Goal: Information Seeking & Learning: Compare options

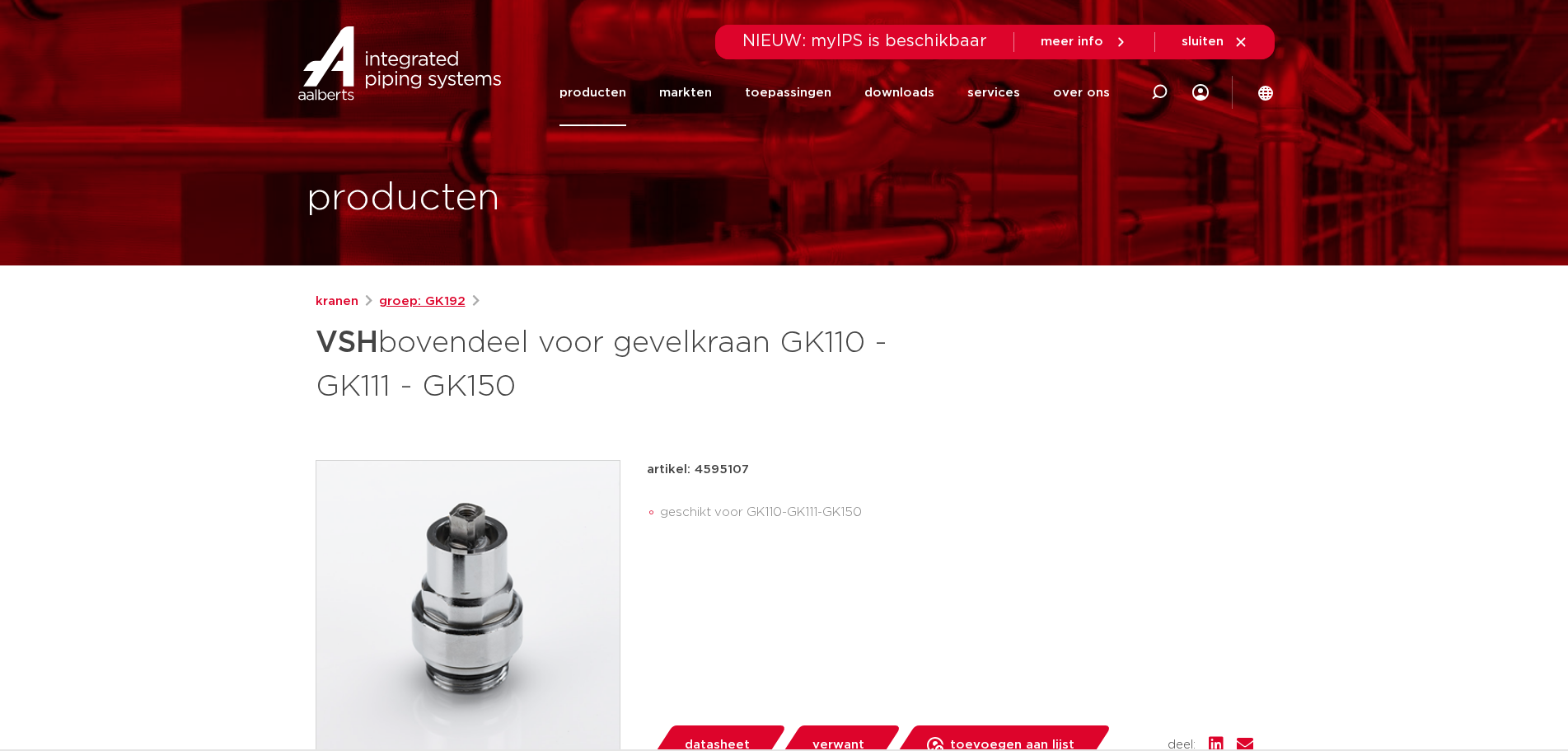
click at [409, 300] on link "groep: GK192" at bounding box center [422, 302] width 87 height 20
click at [344, 299] on link "kranen" at bounding box center [336, 302] width 43 height 20
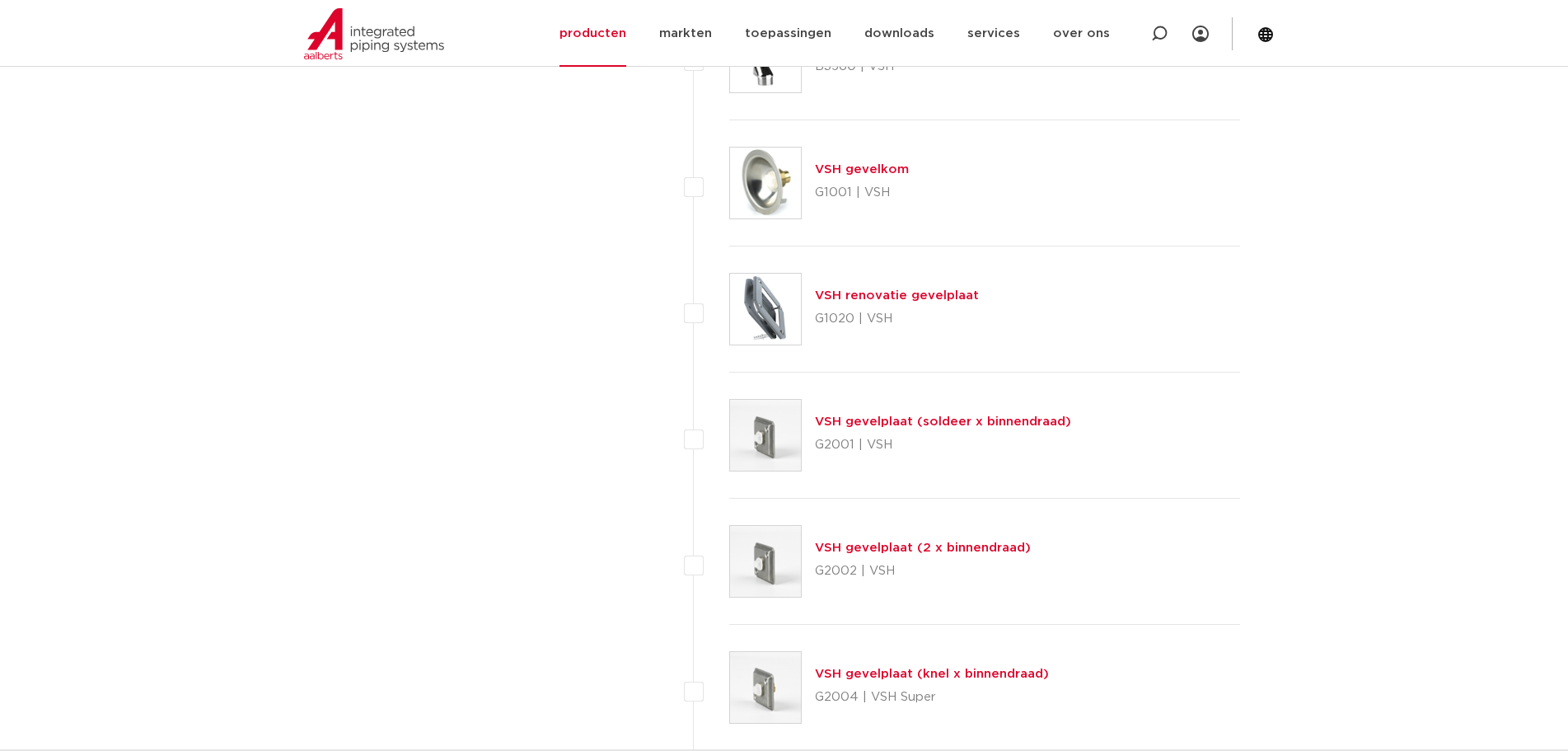
scroll to position [7502, 0]
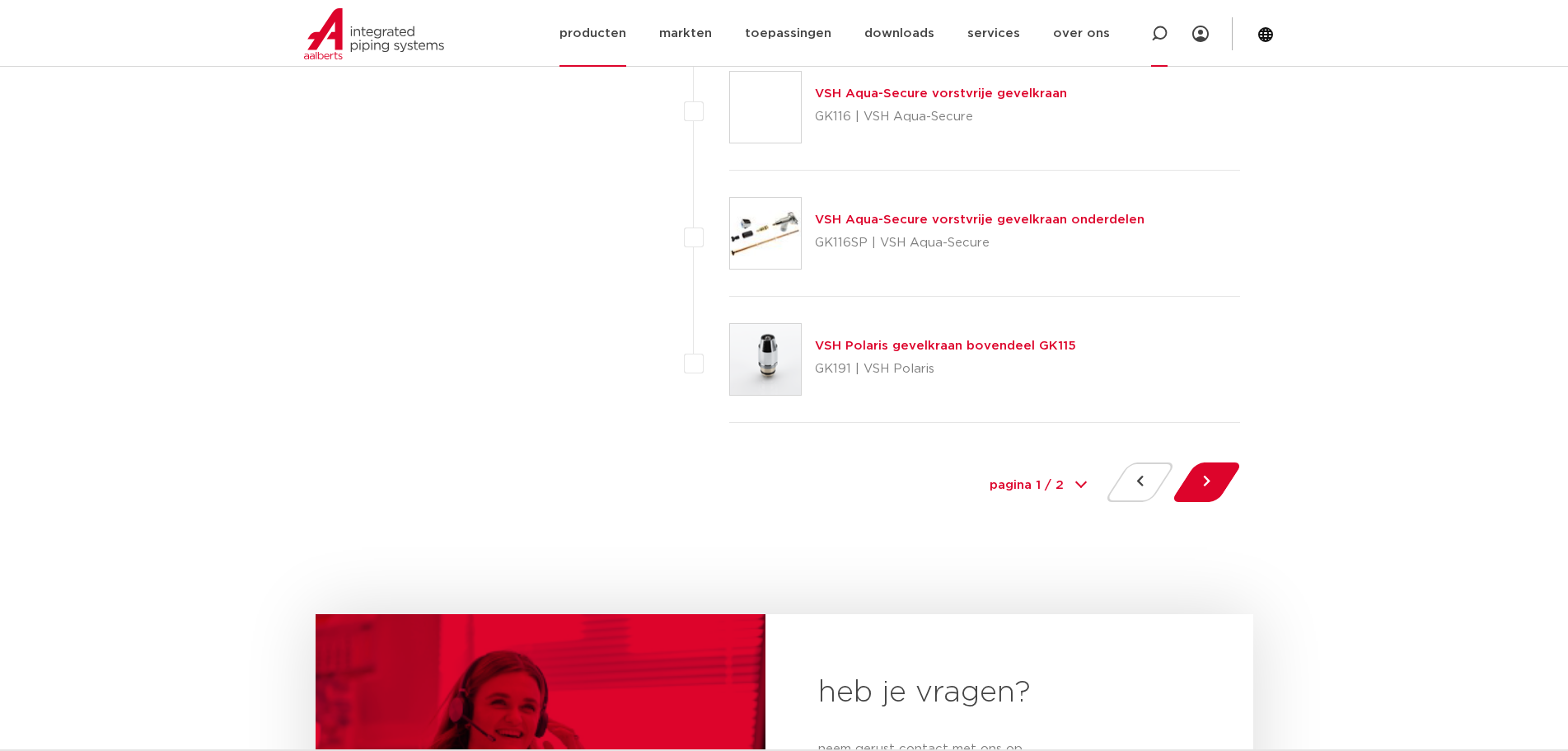
click at [1152, 37] on icon at bounding box center [1159, 34] width 17 height 17
type input "gk190"
click button "Zoeken" at bounding box center [0, 0] width 0 height 0
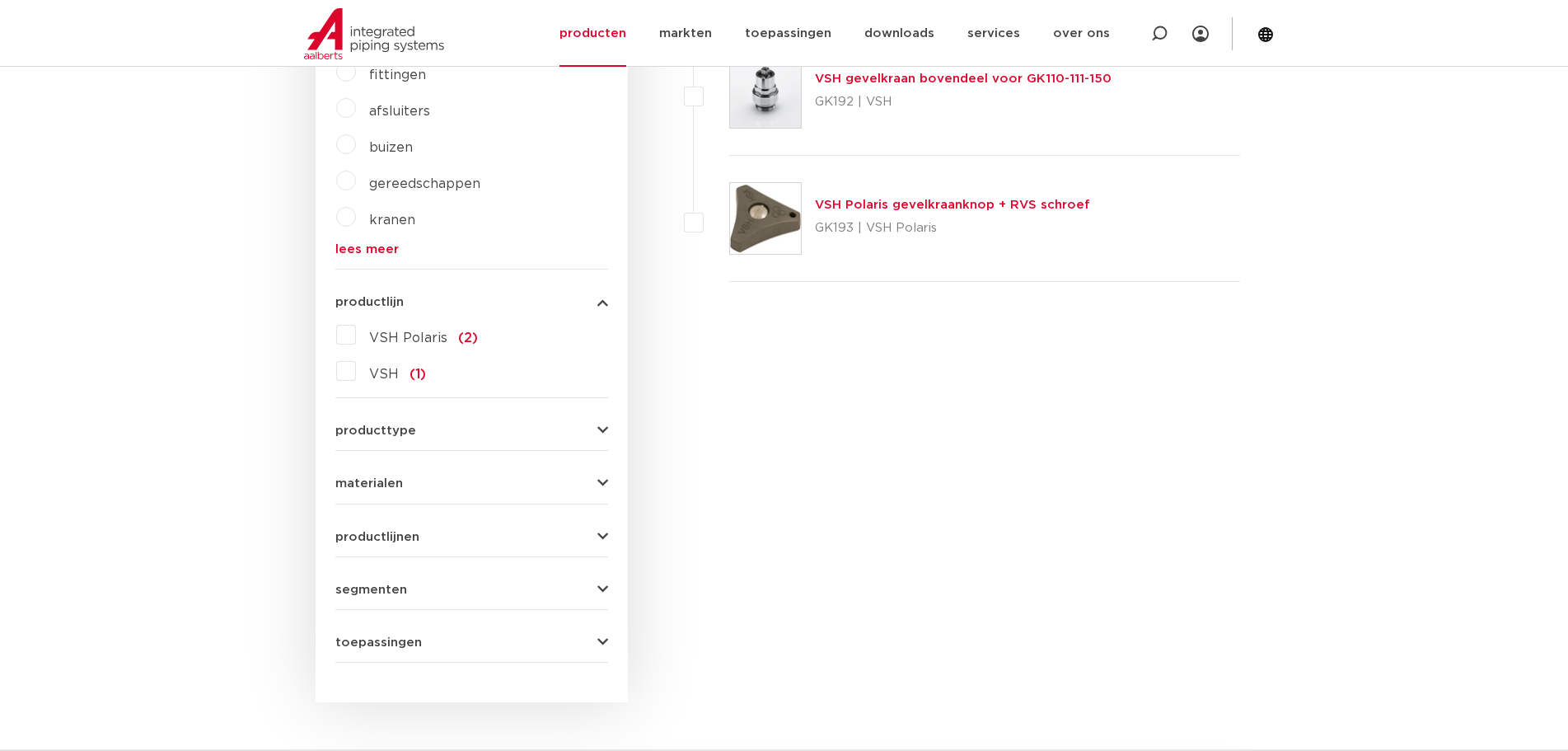
scroll to position [298, 0]
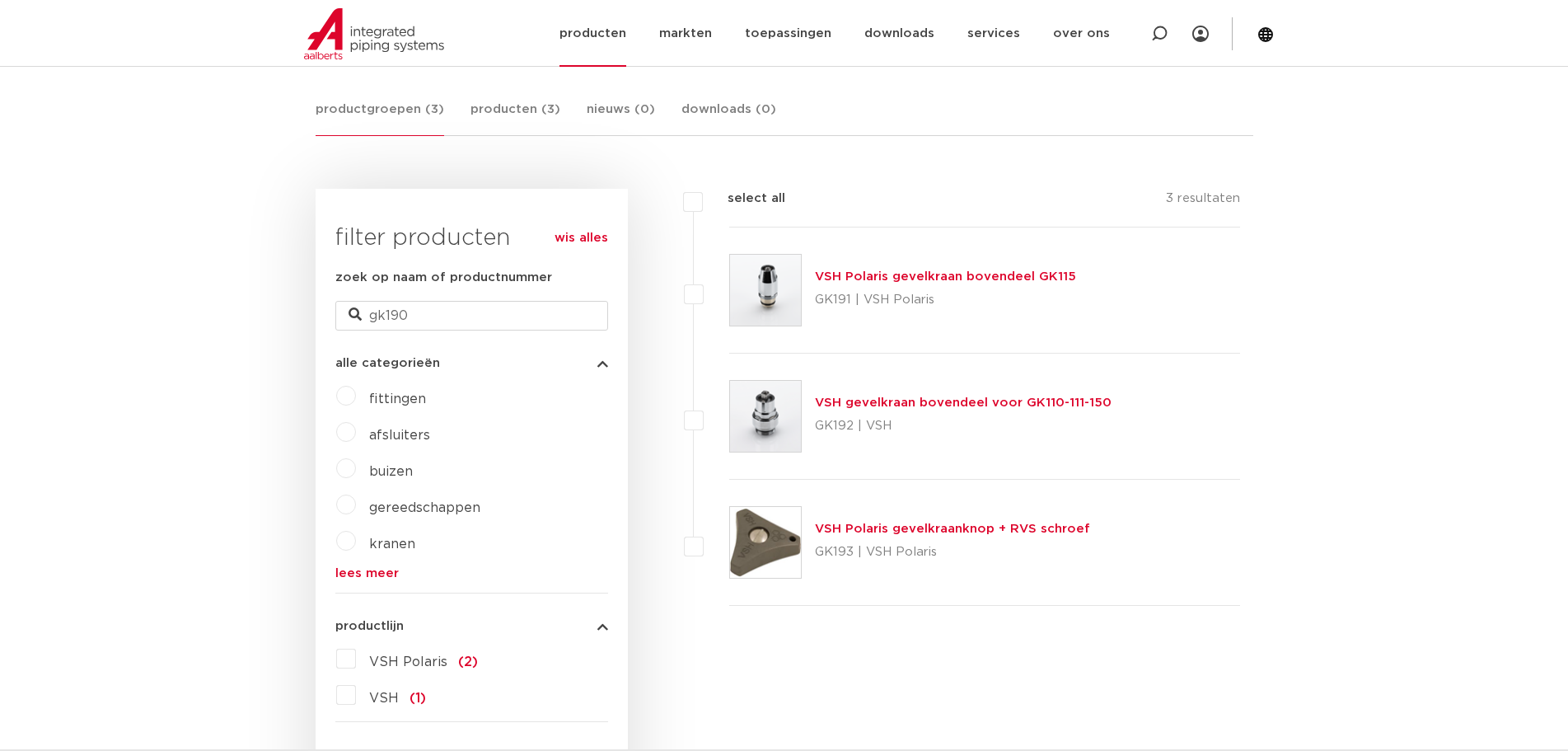
click at [616, 32] on link "producten" at bounding box center [593, 33] width 67 height 67
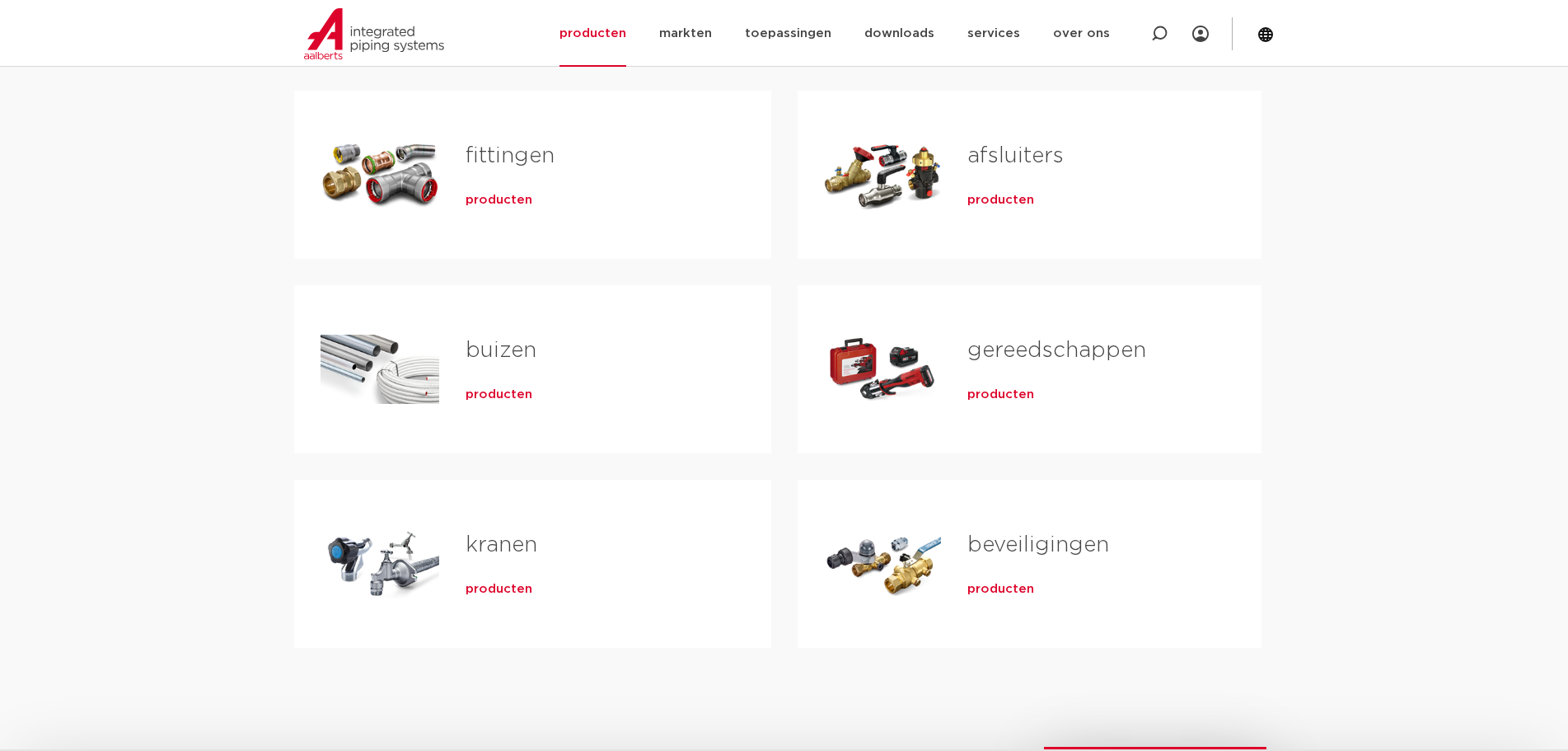
scroll to position [330, 0]
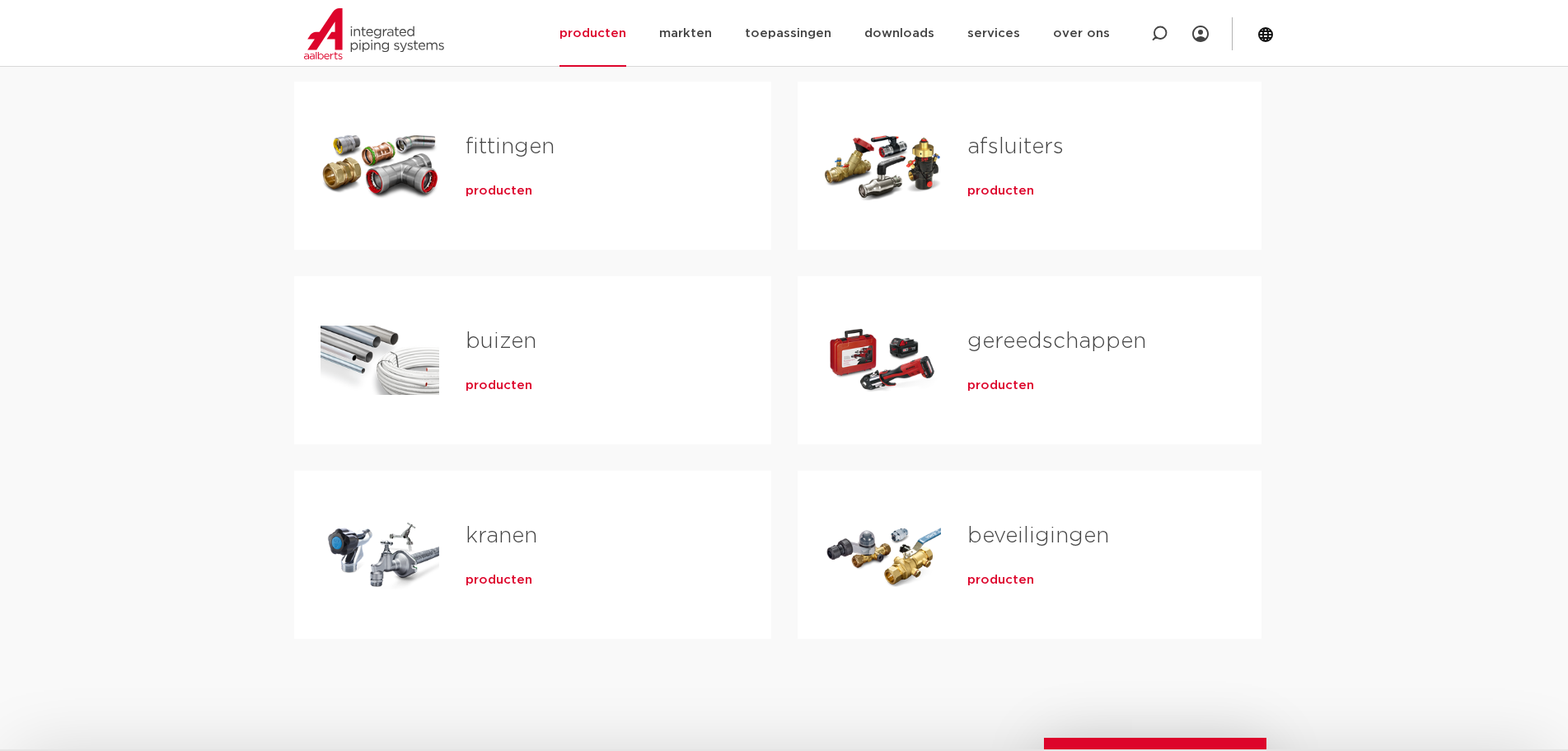
click at [487, 578] on span "producten" at bounding box center [499, 581] width 67 height 17
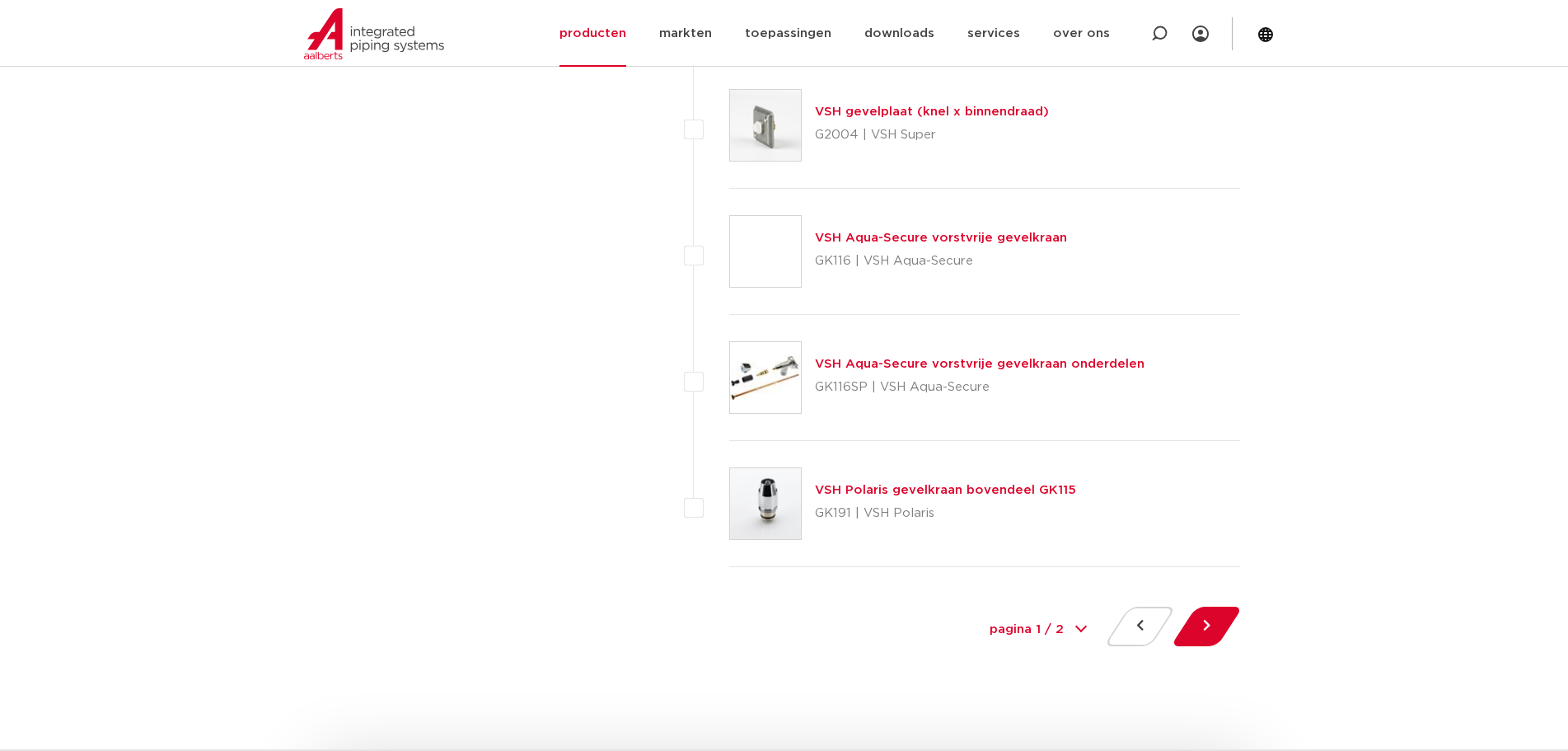
scroll to position [7387, 0]
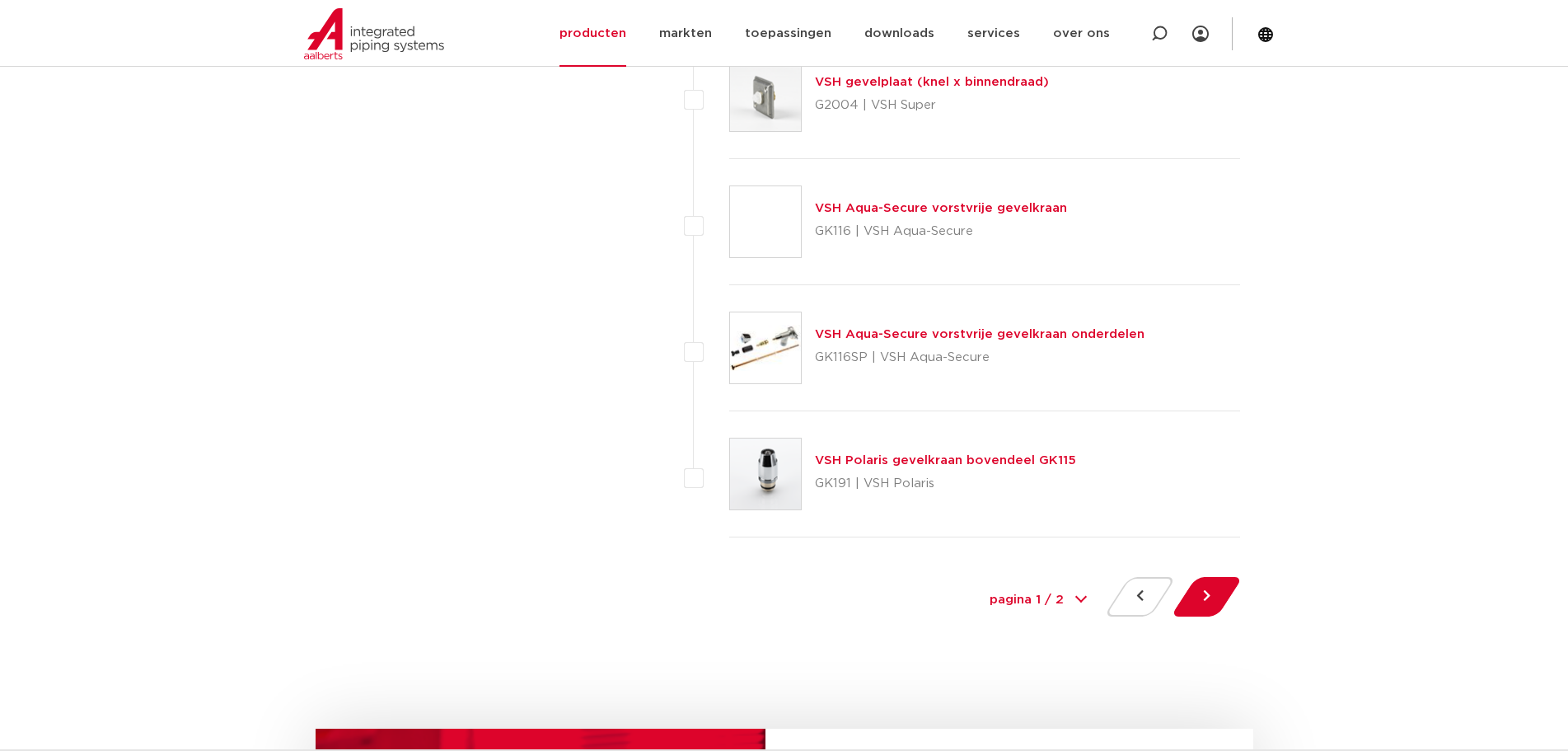
click at [1057, 603] on select "pagina 1 / 2 1 2" at bounding box center [1038, 600] width 123 height 37
select select "2"
click at [977, 582] on select "pagina 1 / 2 1 2" at bounding box center [1038, 600] width 123 height 37
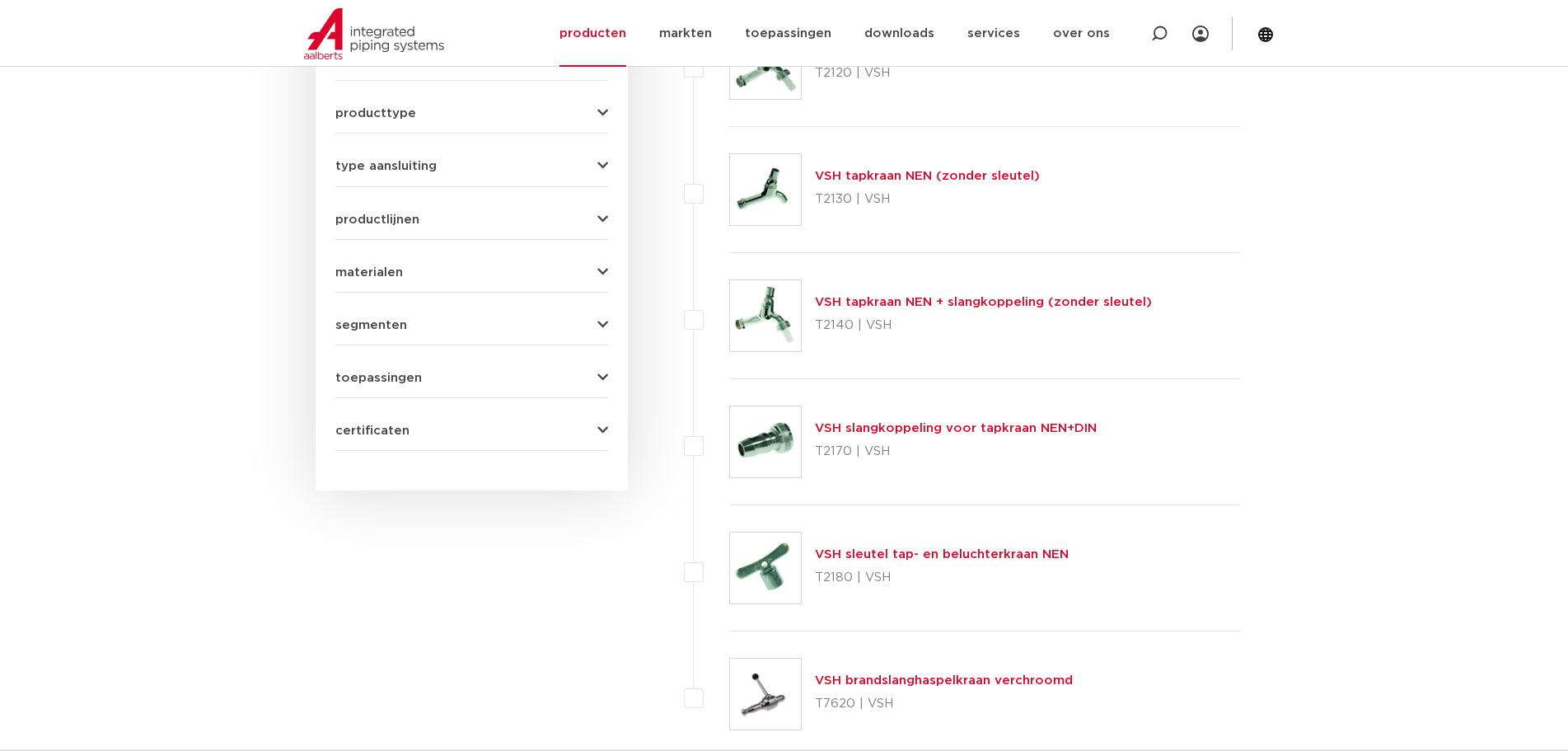
scroll to position [907, 0]
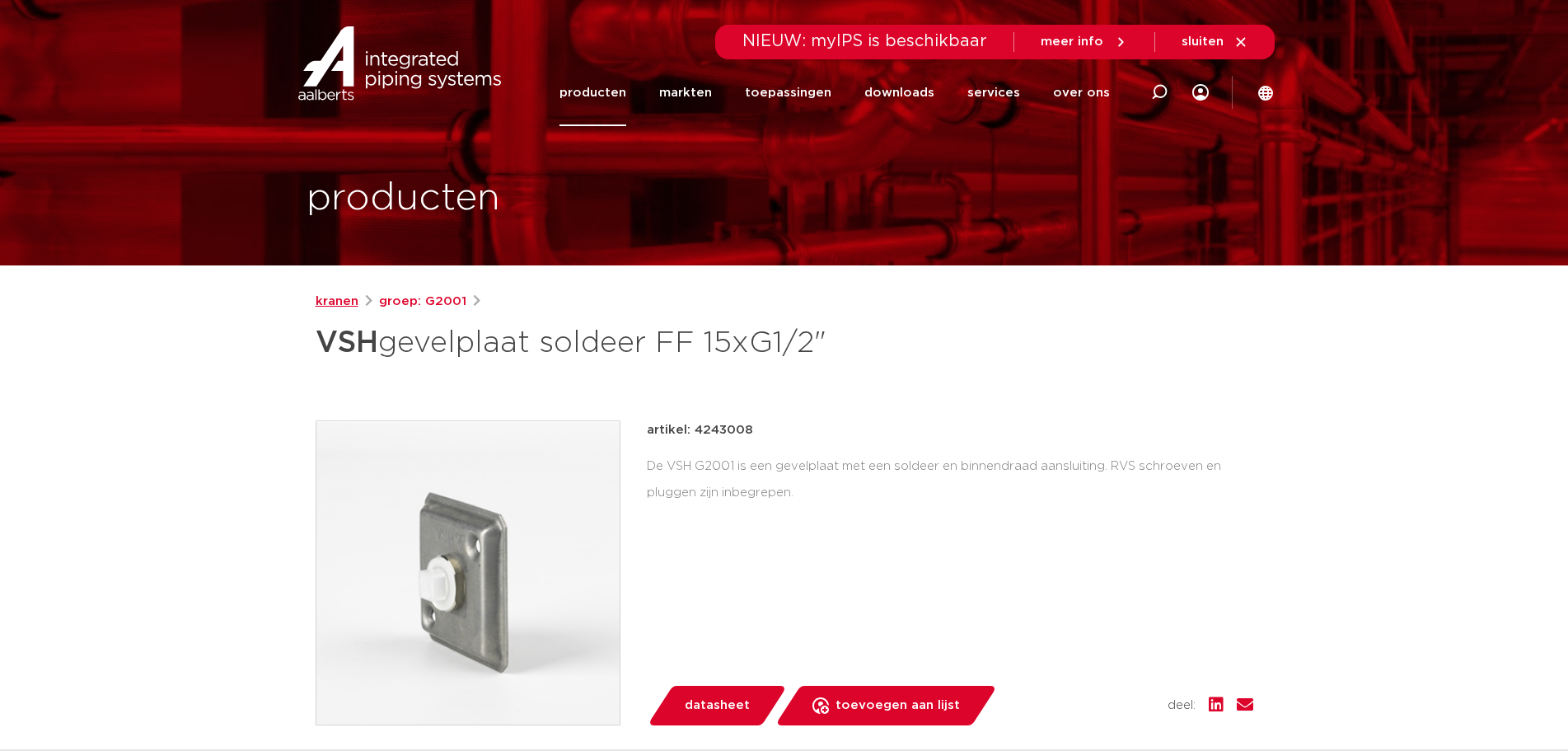
click at [346, 300] on link "kranen" at bounding box center [336, 302] width 43 height 20
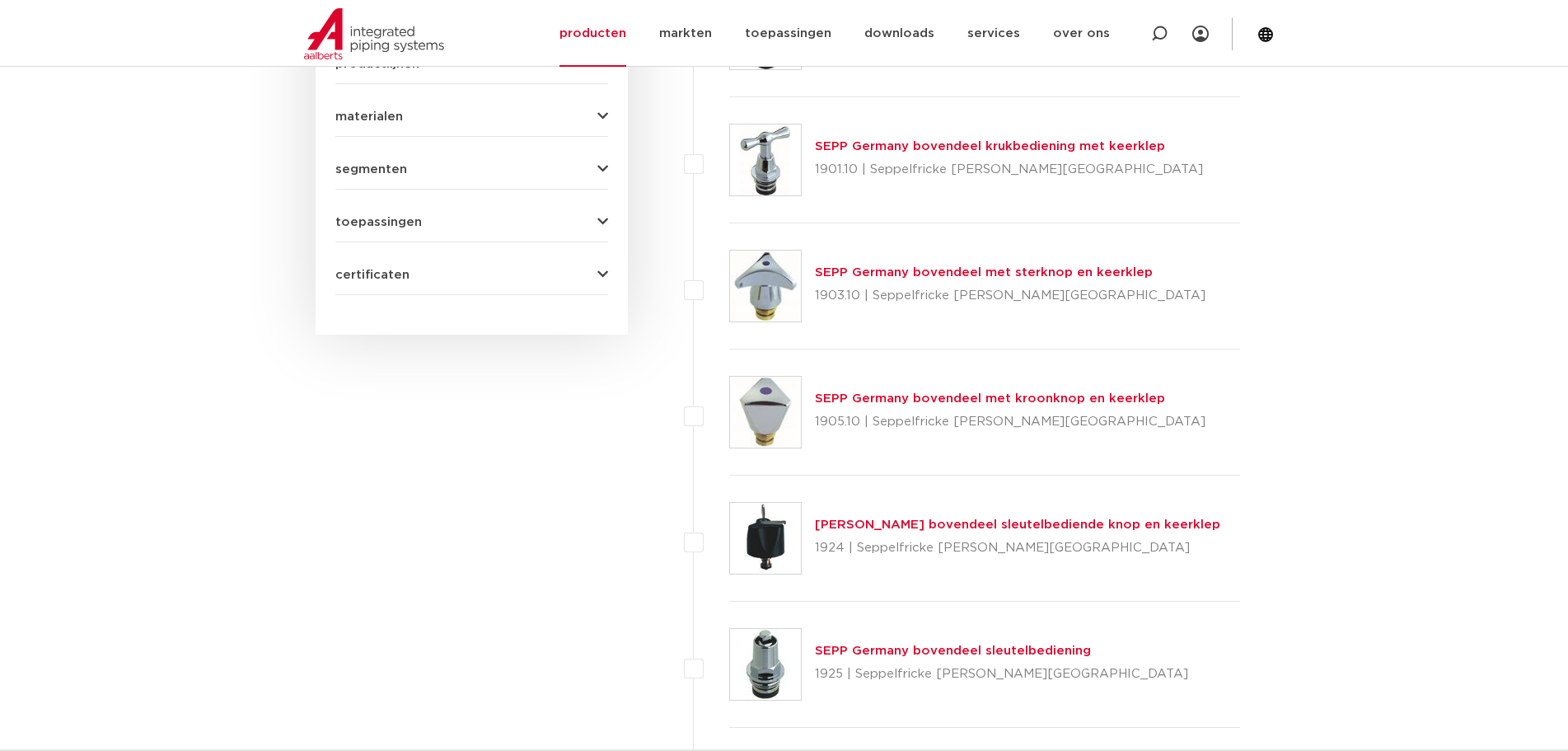
scroll to position [907, 0]
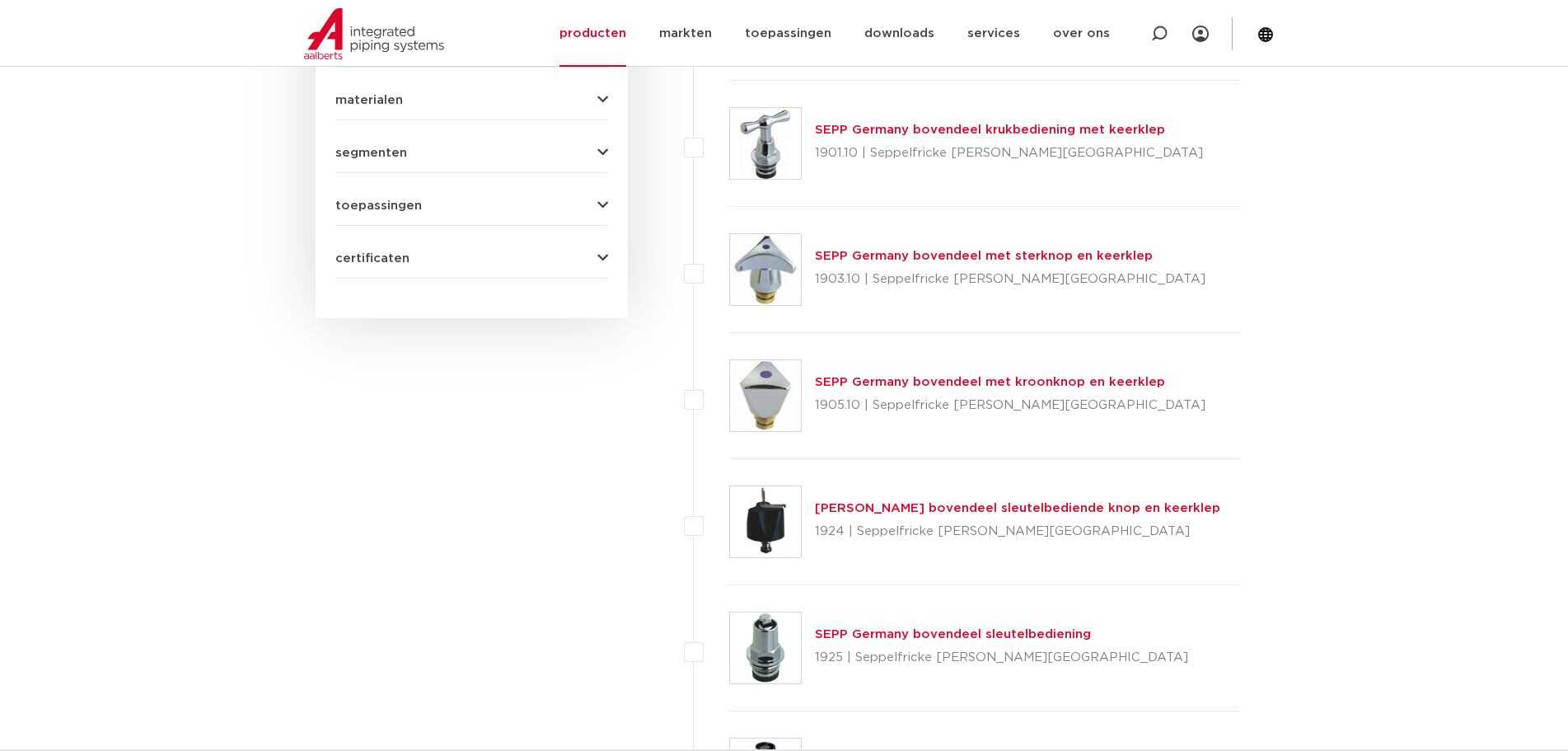
click at [866, 634] on link "SEPP Germany bovendeel sleutelbediening" at bounding box center [952, 634] width 276 height 13
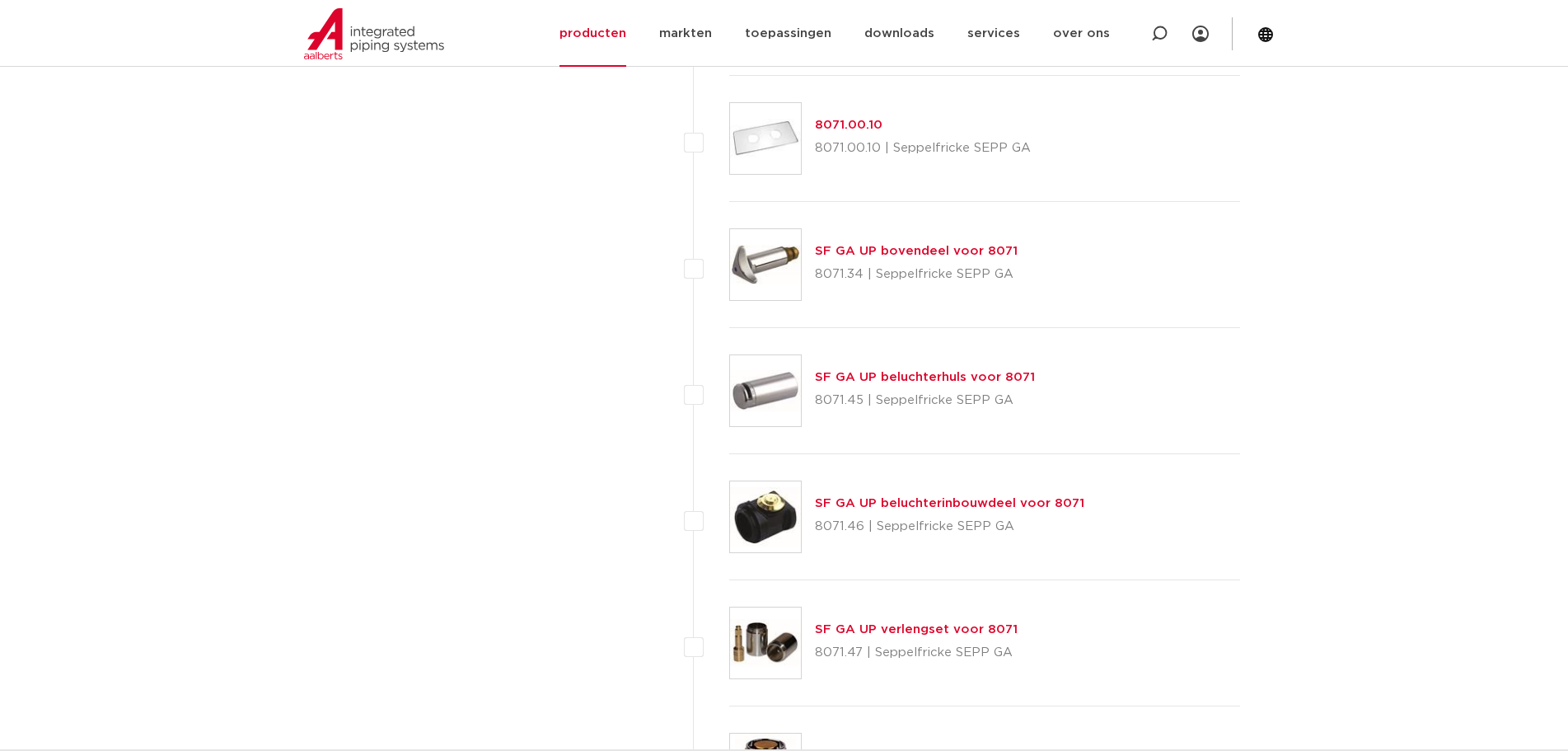
scroll to position [4059, 0]
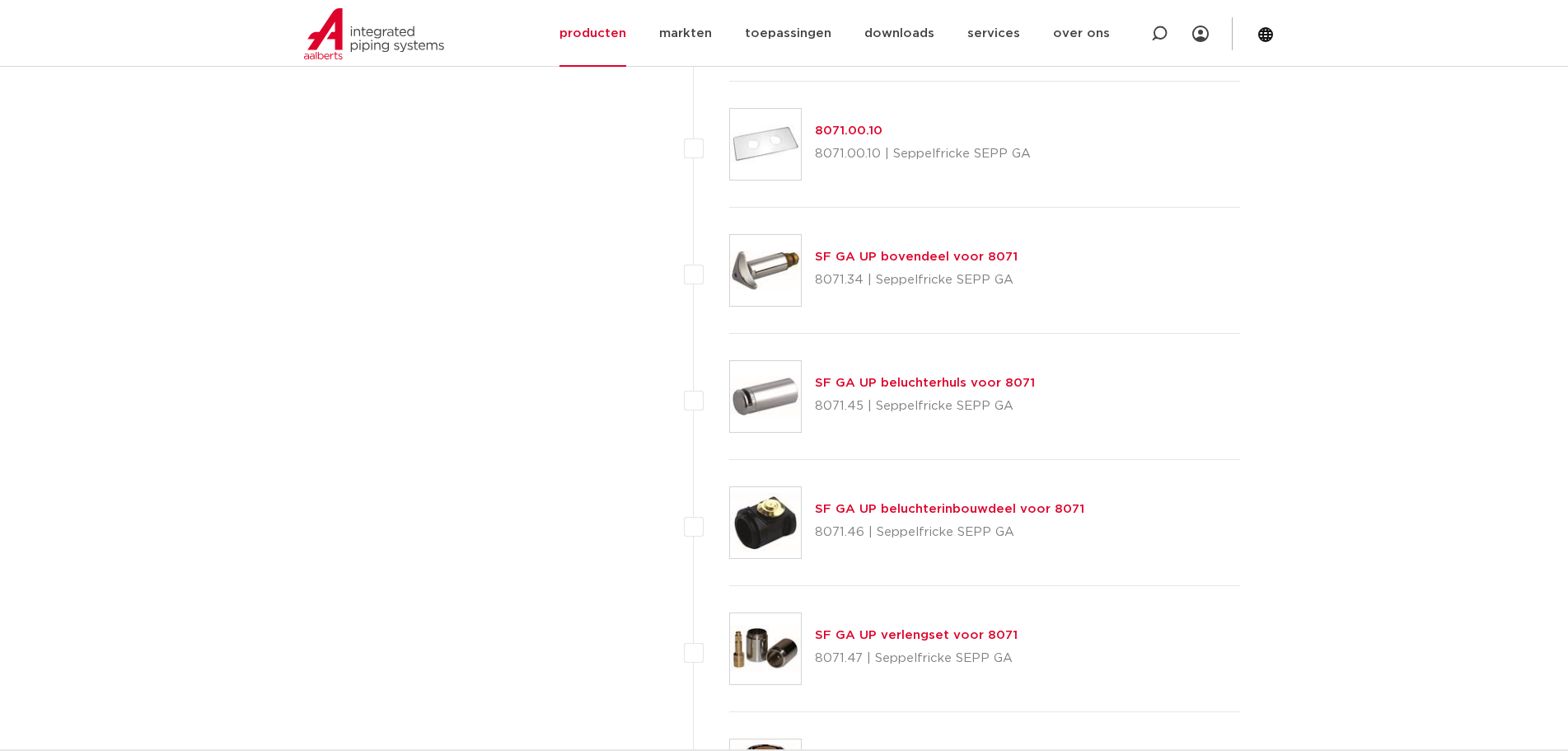
click at [920, 259] on link "SF GA UP bovendeel voor 8071" at bounding box center [916, 256] width 203 height 13
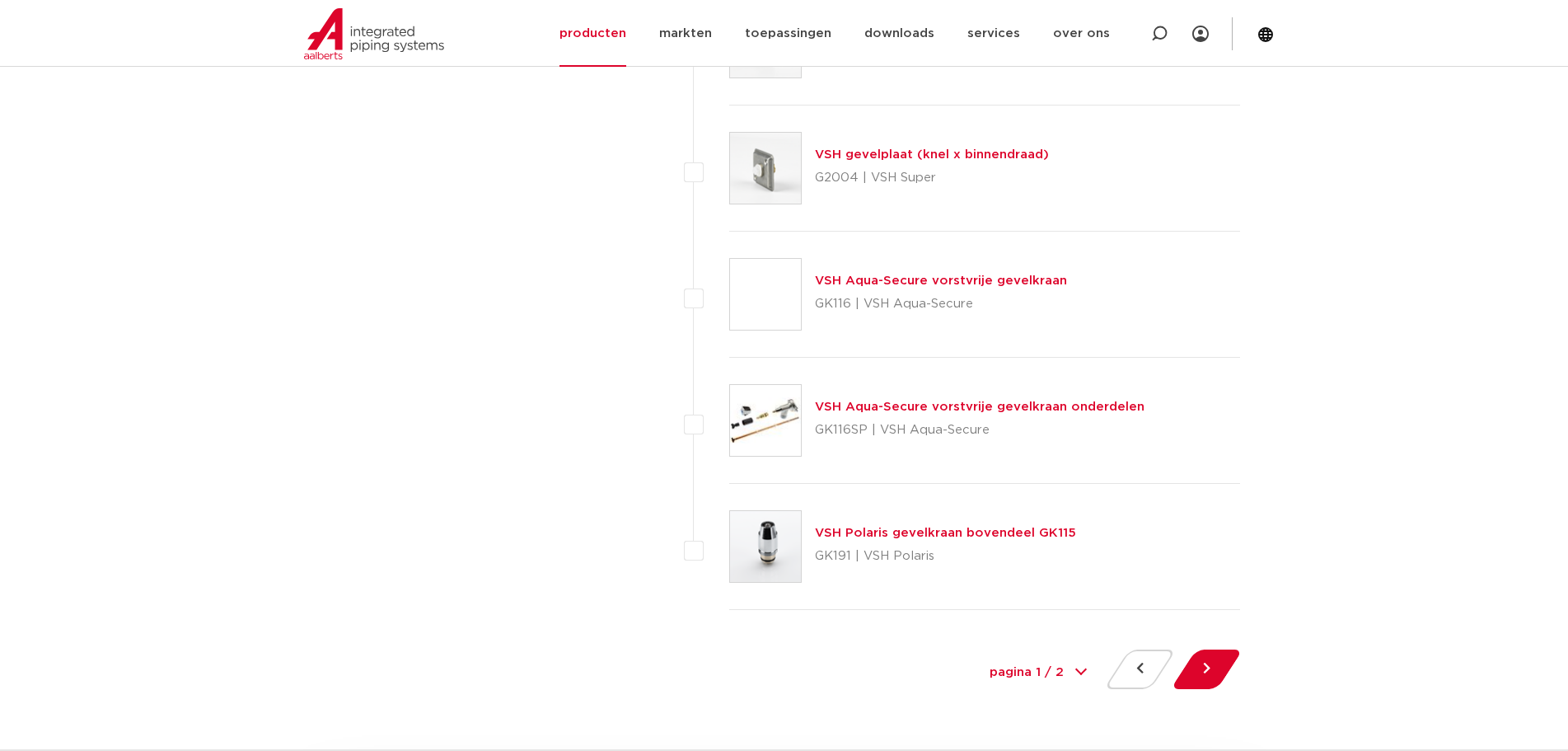
scroll to position [7356, 0]
